Goal: Information Seeking & Learning: Find specific page/section

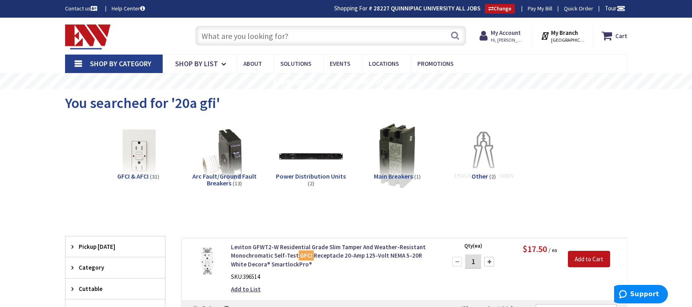
click at [253, 35] on input "text" at bounding box center [330, 36] width 271 height 20
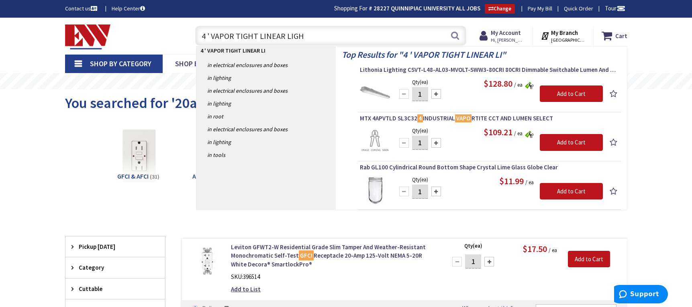
type input "4 ' VAPOR TIGHT LINEAR LIGHT"
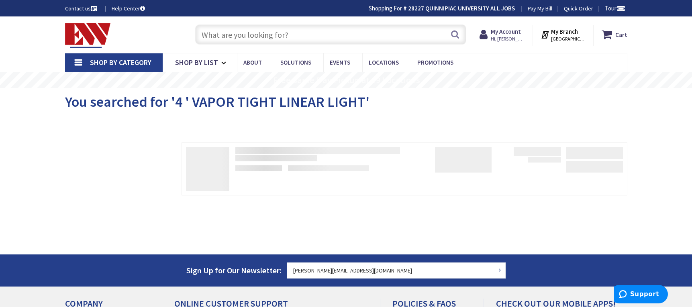
click at [219, 29] on input "text" at bounding box center [330, 34] width 271 height 20
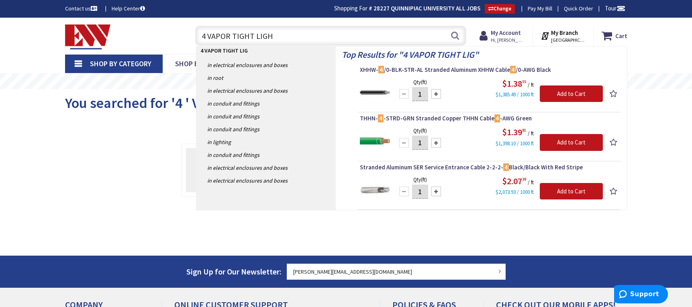
type input "4 VAPOR TIGHT LIGHT"
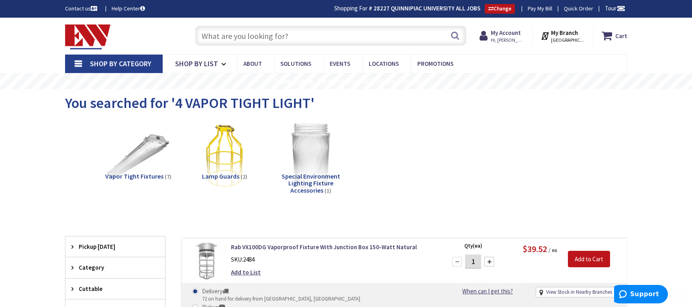
click at [230, 49] on div "Toggle Nav Search Cart My Cart Close" at bounding box center [346, 35] width 574 height 27
click at [232, 43] on input "text" at bounding box center [330, 36] width 271 height 20
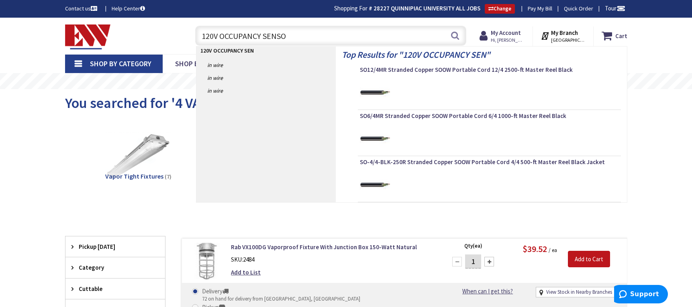
type input "120V OCCUPANCY SENSOR"
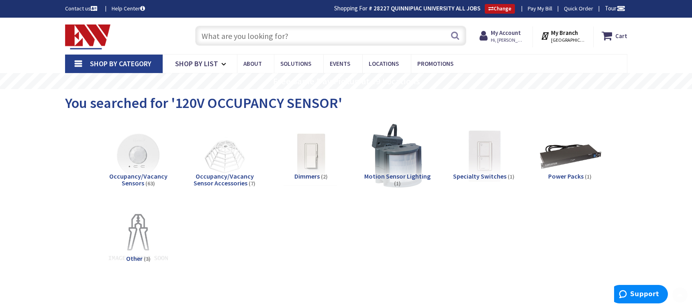
click at [287, 43] on input "text" at bounding box center [330, 36] width 271 height 20
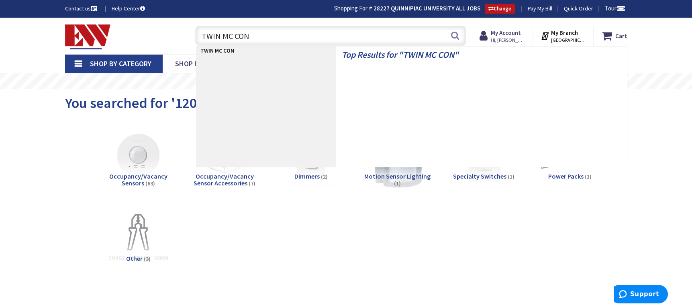
type input "TWIN MC CONN"
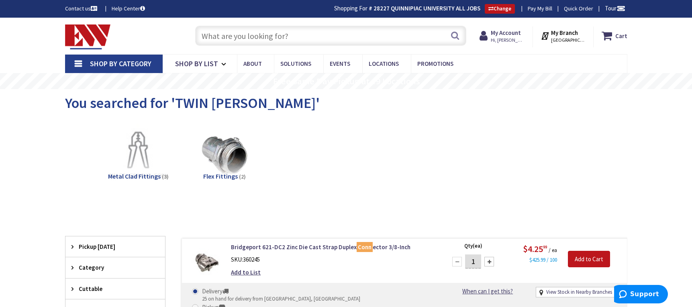
click at [215, 37] on input "text" at bounding box center [330, 36] width 271 height 20
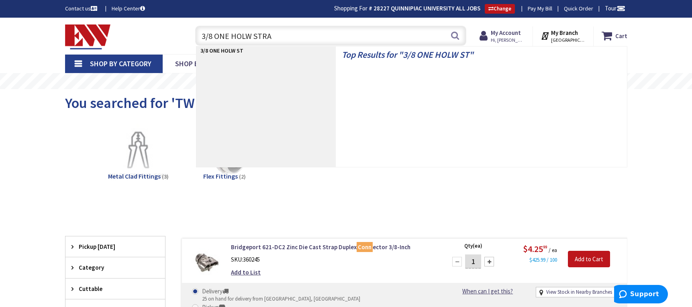
type input "3/8 ONE HOLW STRAP"
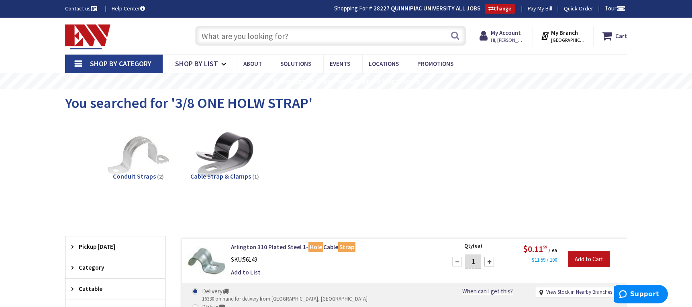
click at [255, 33] on input "text" at bounding box center [330, 36] width 271 height 20
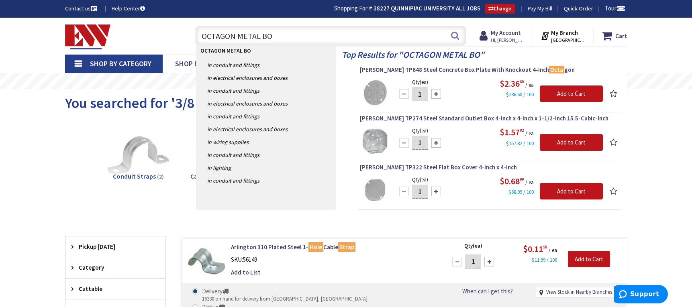
type input "OCTAGON METAL BOX"
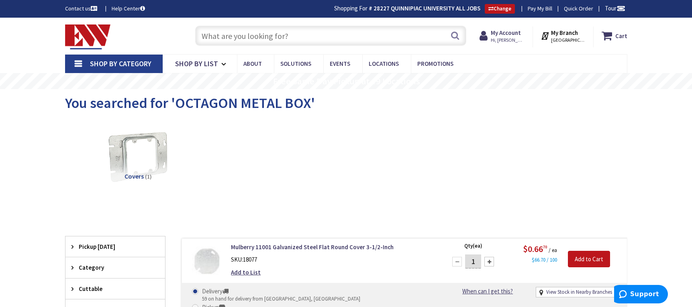
drag, startPoint x: 189, startPoint y: 100, endPoint x: 184, endPoint y: 100, distance: 5.2
click at [189, 100] on span "You searched for 'OCTAGON METAL BOX'" at bounding box center [190, 103] width 250 height 18
click at [246, 41] on input "text" at bounding box center [330, 36] width 271 height 20
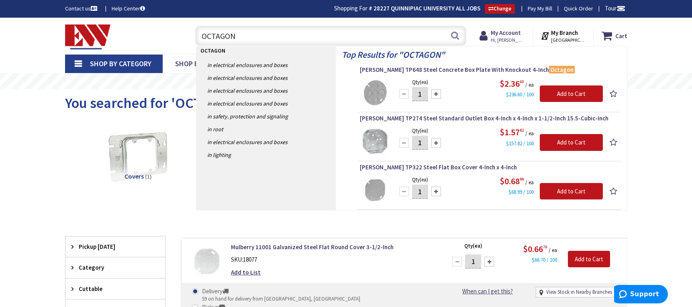
drag, startPoint x: 221, startPoint y: 37, endPoint x: 187, endPoint y: 37, distance: 34.1
click at [187, 37] on div "OCTAGON OCTAGON Search" at bounding box center [328, 35] width 287 height 26
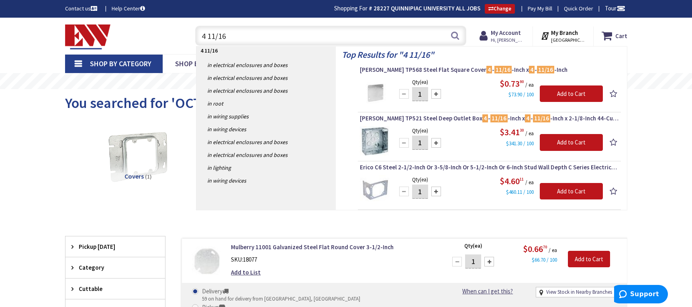
drag, startPoint x: 173, startPoint y: 39, endPoint x: 161, endPoint y: 38, distance: 11.7
click at [162, 39] on div "Toggle Nav 4 11/16 4 11/16 Search Cart My Cart Close" at bounding box center [346, 35] width 574 height 27
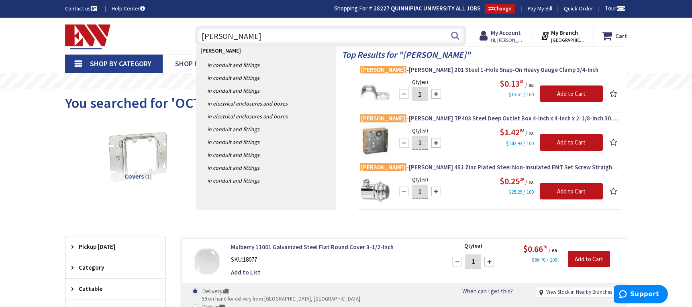
drag, startPoint x: 195, startPoint y: 31, endPoint x: 158, endPoint y: 31, distance: 36.5
click at [165, 31] on div "Toggle Nav CROUSE CROUSE Search Cart My Cart Close" at bounding box center [346, 35] width 574 height 27
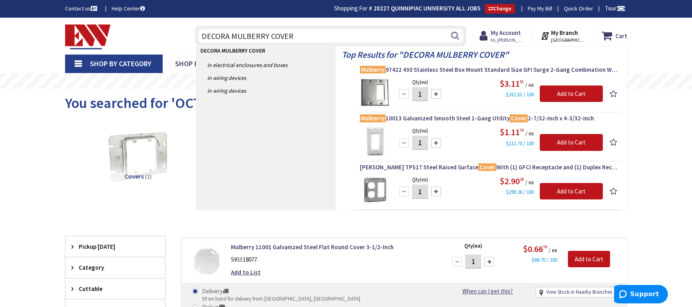
drag, startPoint x: 190, startPoint y: 42, endPoint x: 164, endPoint y: 43, distance: 25.3
click at [167, 42] on div "Toggle Nav DECORA MULBERRY COVER DECORA MULBERRY COVER Search Cart My Cart Close" at bounding box center [346, 35] width 574 height 27
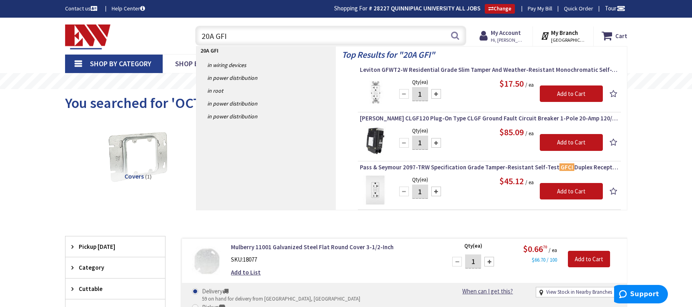
drag, startPoint x: 247, startPoint y: 44, endPoint x: 172, endPoint y: 44, distance: 74.7
click at [172, 44] on div "Toggle Nav 20A GFI 20A GFI Search Cart My Cart Close" at bounding box center [346, 35] width 574 height 27
type input "BEAM CLAMP"
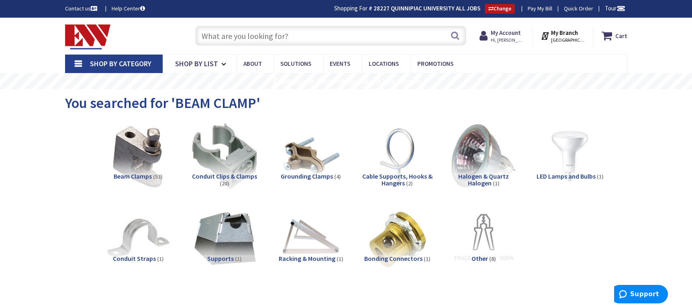
click at [271, 34] on input "text" at bounding box center [330, 36] width 271 height 20
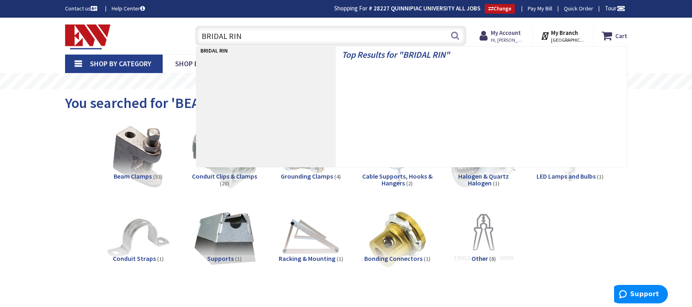
type input "BRIDAL RING"
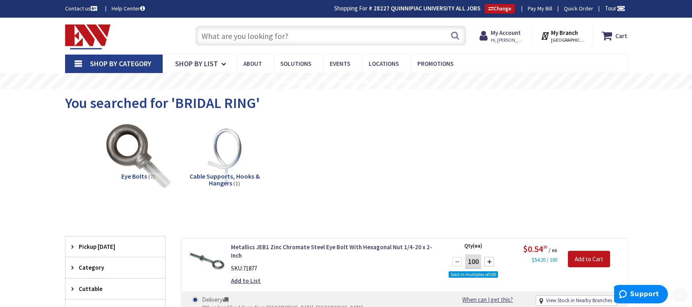
click at [253, 40] on input "text" at bounding box center [330, 36] width 271 height 20
type input "JACK CHAIN"
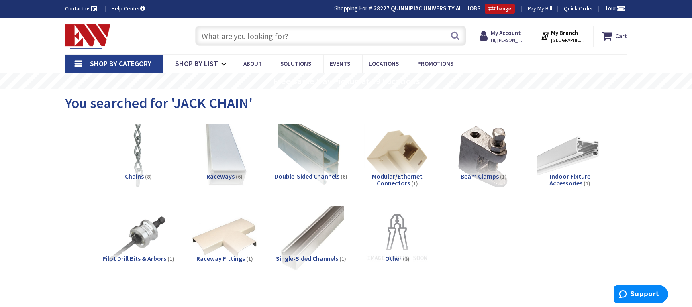
click at [260, 30] on input "text" at bounding box center [330, 36] width 271 height 20
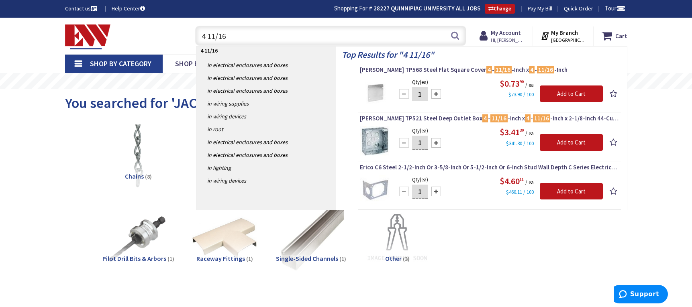
drag, startPoint x: 225, startPoint y: 35, endPoint x: 185, endPoint y: 31, distance: 40.3
click at [187, 31] on div "4 11/16 4 11/16 Search" at bounding box center [328, 35] width 287 height 26
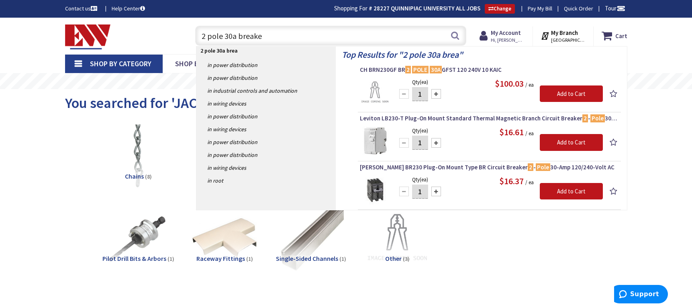
type input "2 pole 30a breaker"
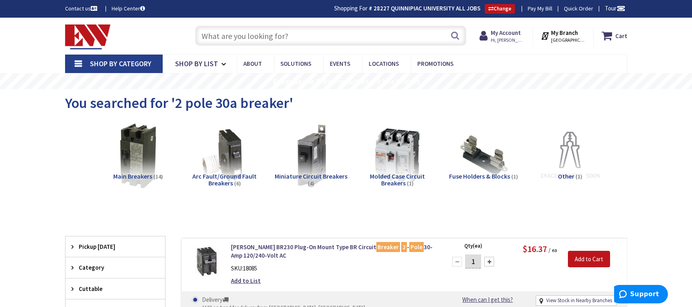
click at [233, 37] on input "text" at bounding box center [330, 36] width 271 height 20
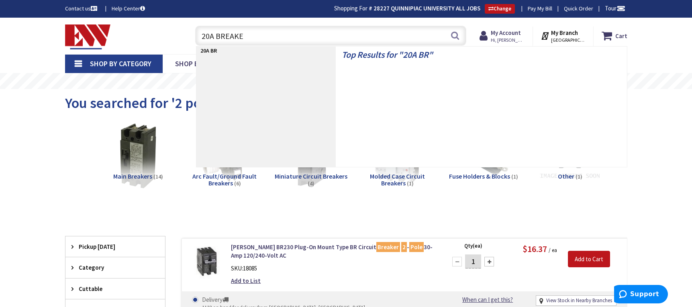
type input "20A BREAKER"
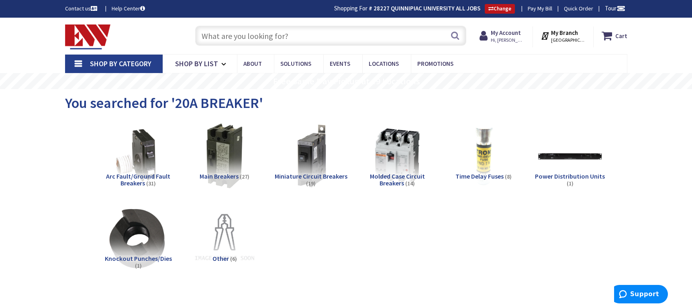
click at [216, 39] on input "text" at bounding box center [330, 36] width 271 height 20
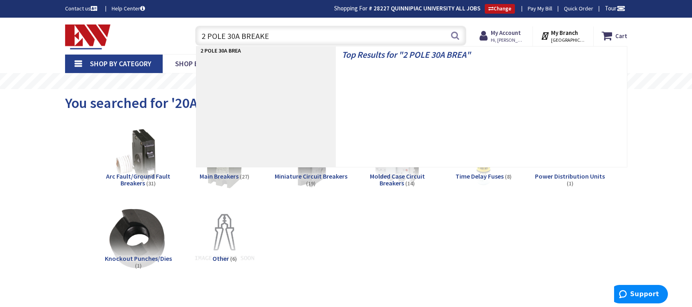
type input "2 POLE 30A BREAKER"
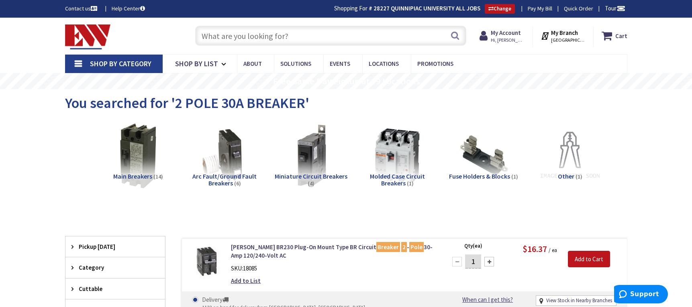
click at [247, 44] on input "text" at bounding box center [330, 36] width 271 height 20
drag, startPoint x: 175, startPoint y: 103, endPoint x: 302, endPoint y: 103, distance: 126.5
click at [302, 103] on span "You searched for '2 POLE 30A BREAKER'" at bounding box center [187, 103] width 244 height 18
click at [263, 33] on input "text" at bounding box center [330, 36] width 271 height 20
type input "4"
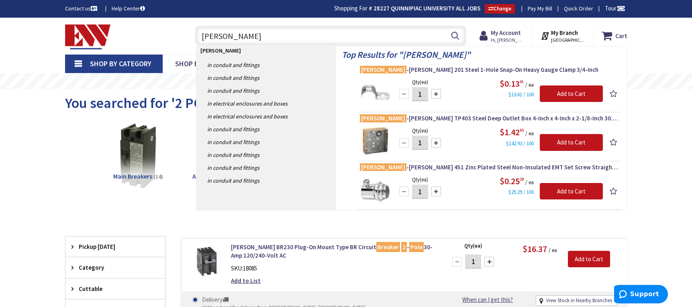
drag, startPoint x: 214, startPoint y: 40, endPoint x: 159, endPoint y: 43, distance: 55.9
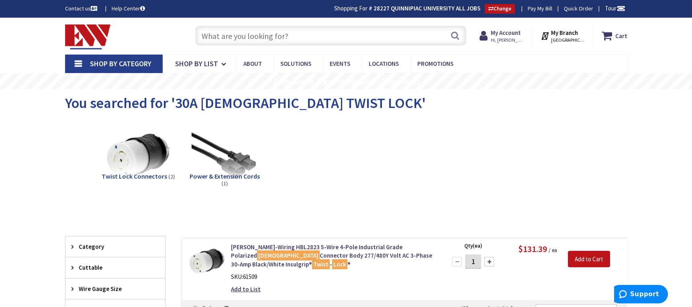
click at [235, 42] on input "text" at bounding box center [330, 36] width 271 height 20
type input "30A [DEMOGRAPHIC_DATA] TWIST LOCK"
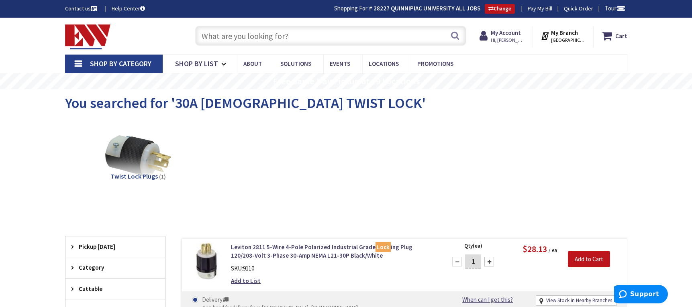
click at [287, 36] on input "text" at bounding box center [330, 36] width 271 height 20
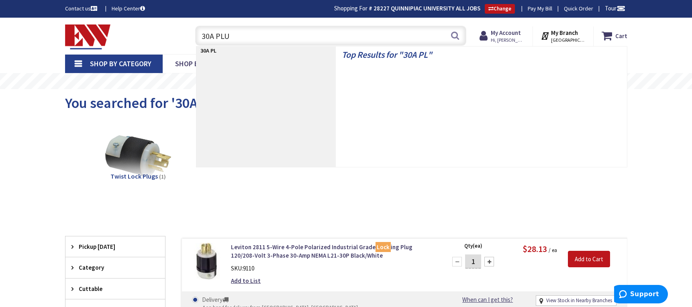
type input "30A PLUG"
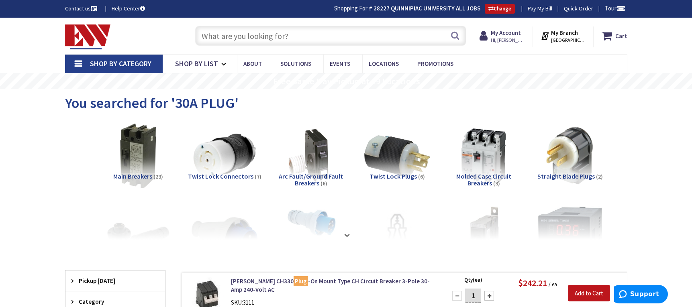
click at [253, 33] on input "text" at bounding box center [330, 36] width 271 height 20
type input "0"
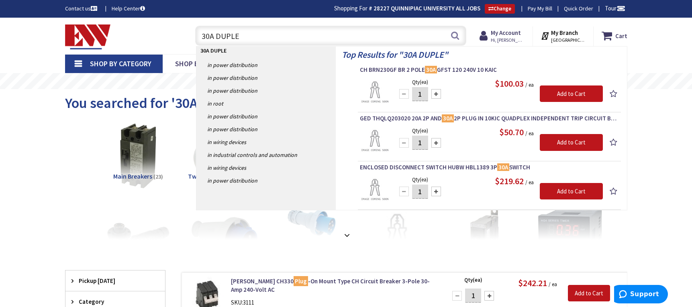
type input "30A DUPLEX"
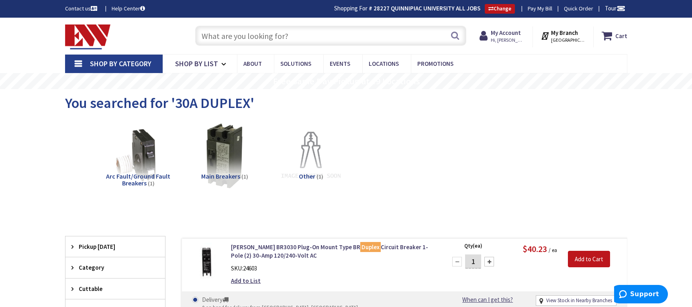
click at [229, 40] on input "text" at bounding box center [330, 36] width 271 height 20
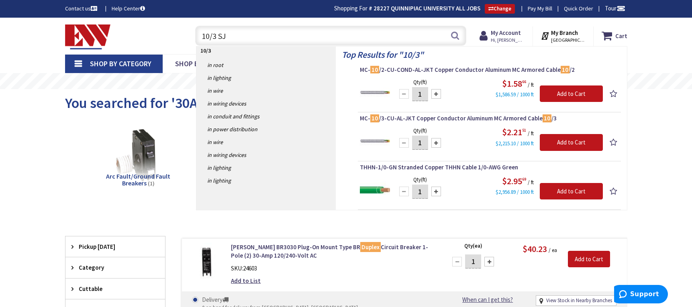
type input "10/3 SJO"
